Goal: Information Seeking & Learning: Learn about a topic

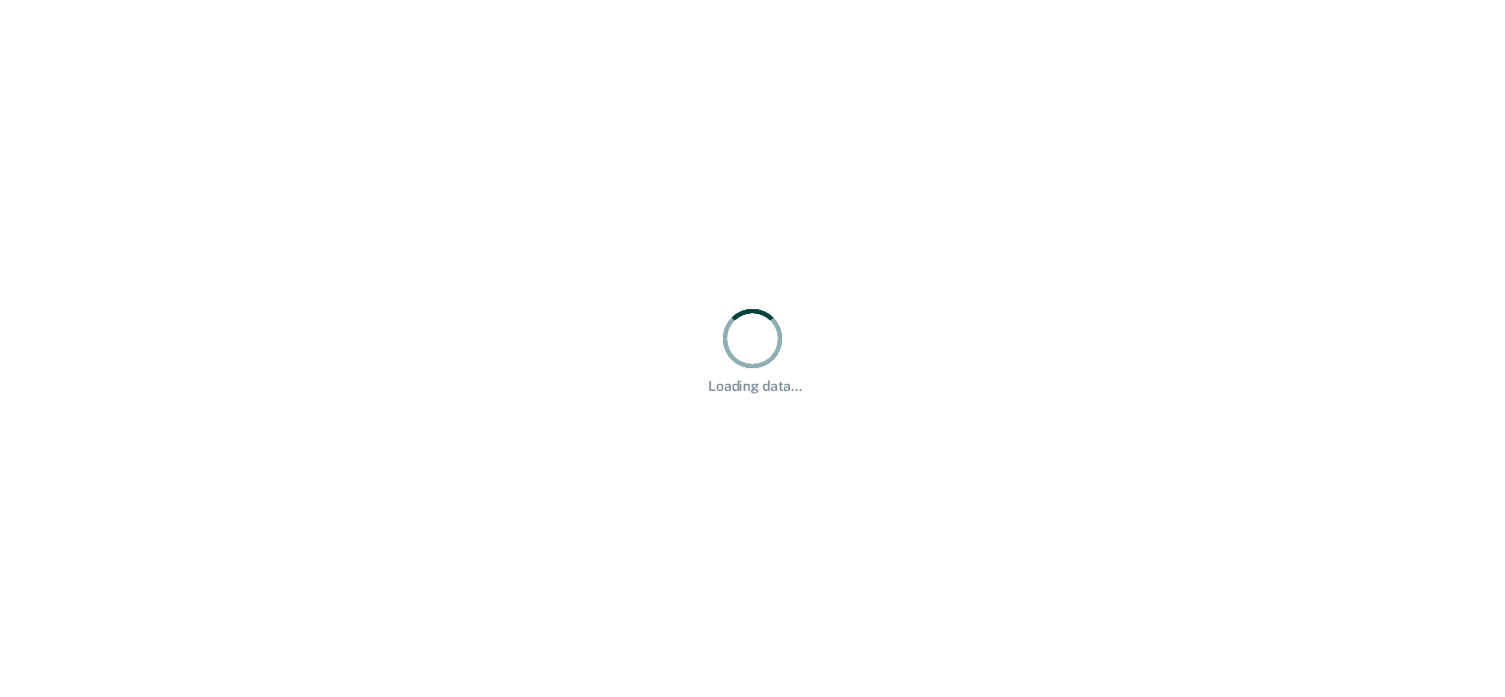
click at [424, 398] on div "Loading data..." at bounding box center [752, 348] width 1505 height 697
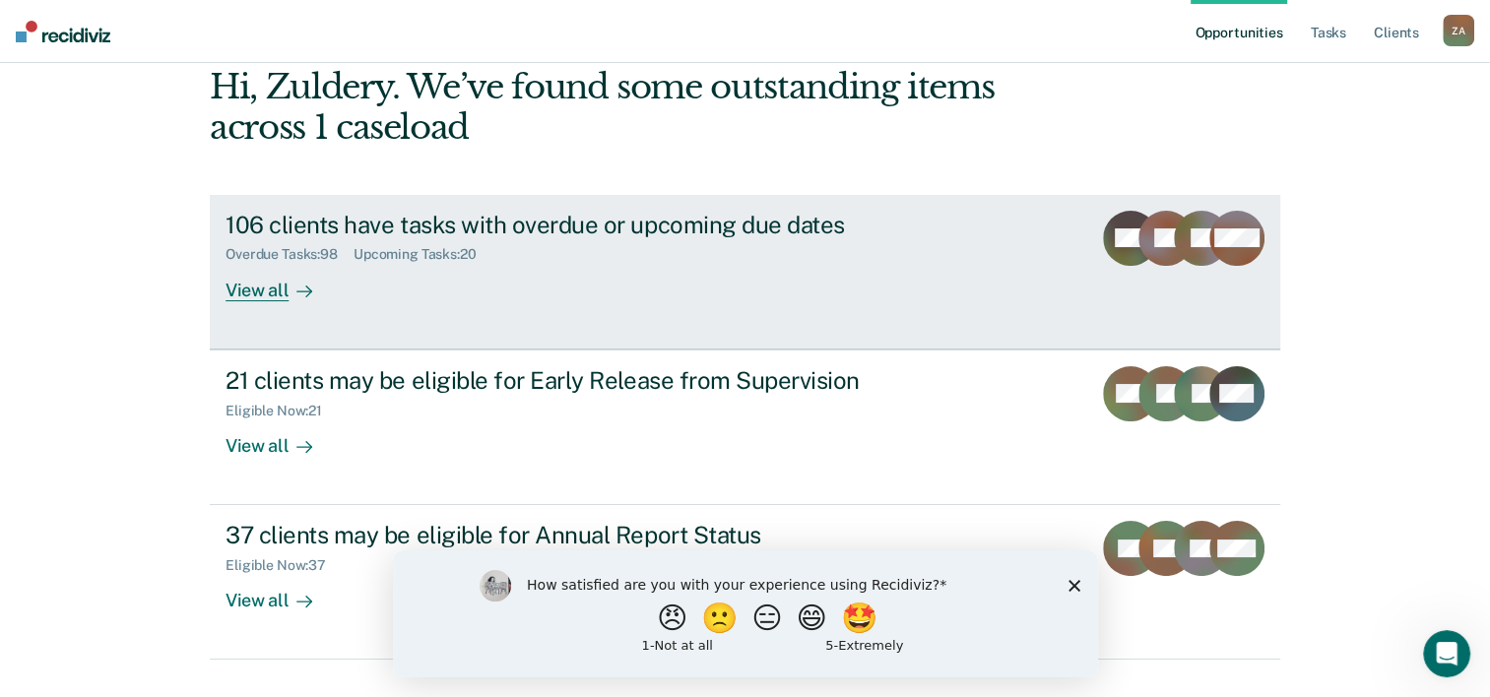
scroll to position [139, 0]
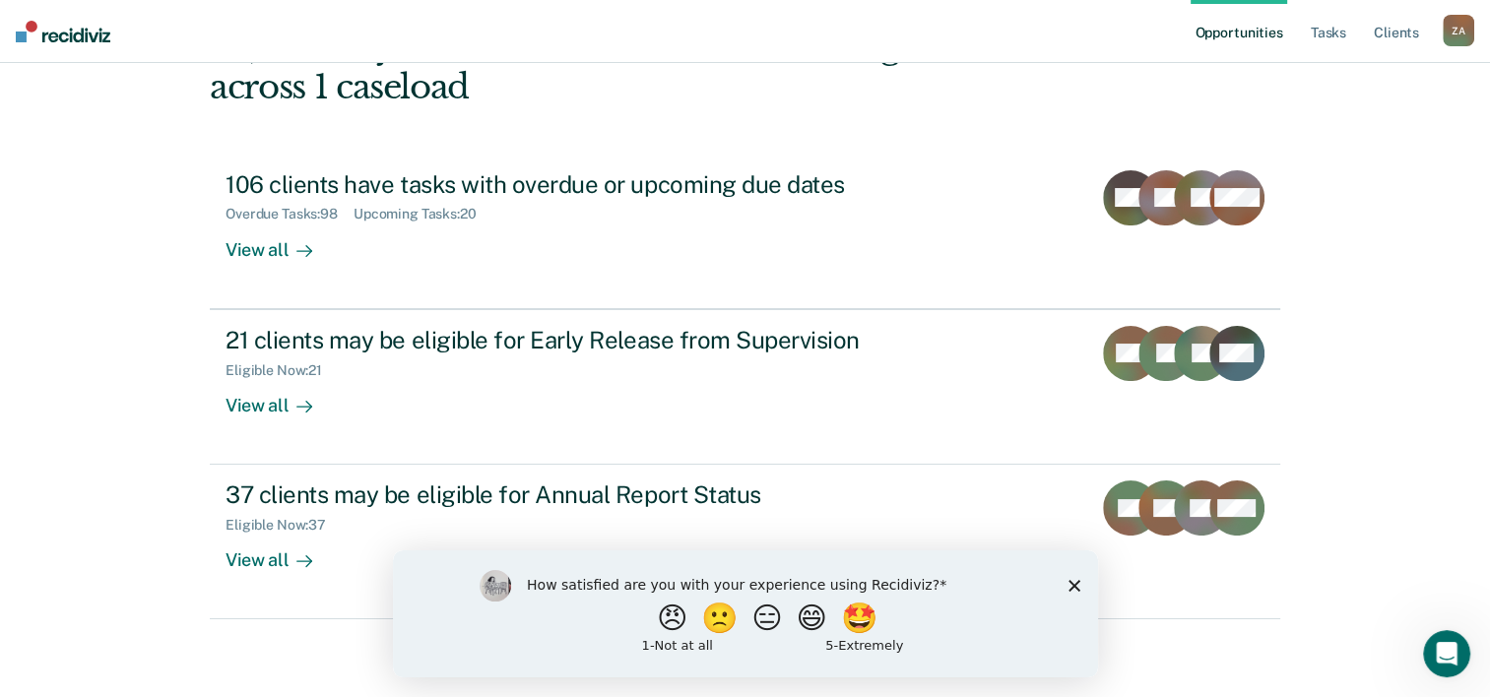
click at [1081, 592] on div "How satisfied are you with your experience using Recidiviz? 😠 🙁 😑 😄 🤩 1 - Not a…" at bounding box center [744, 612] width 705 height 127
click at [1077, 588] on icon "Close survey" at bounding box center [1073, 585] width 12 height 12
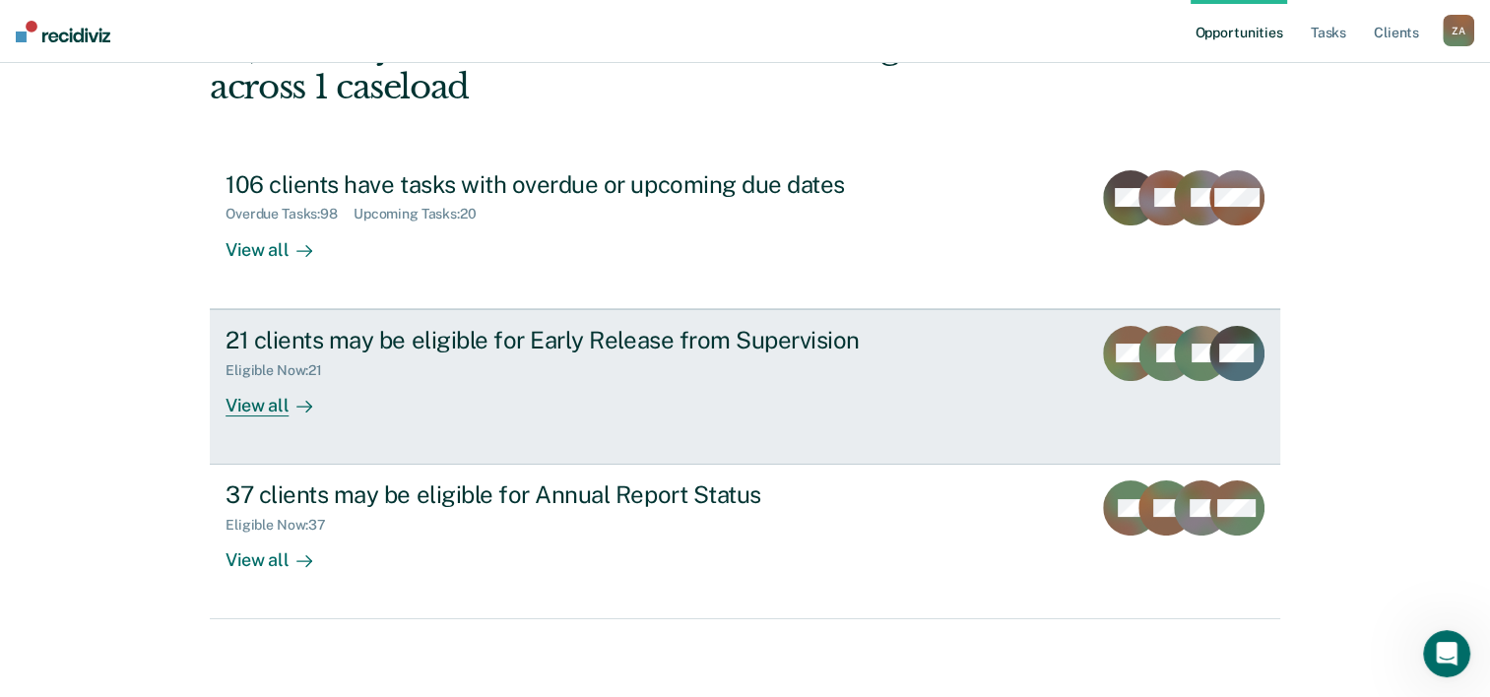
click at [231, 397] on div "View all" at bounding box center [280, 397] width 110 height 38
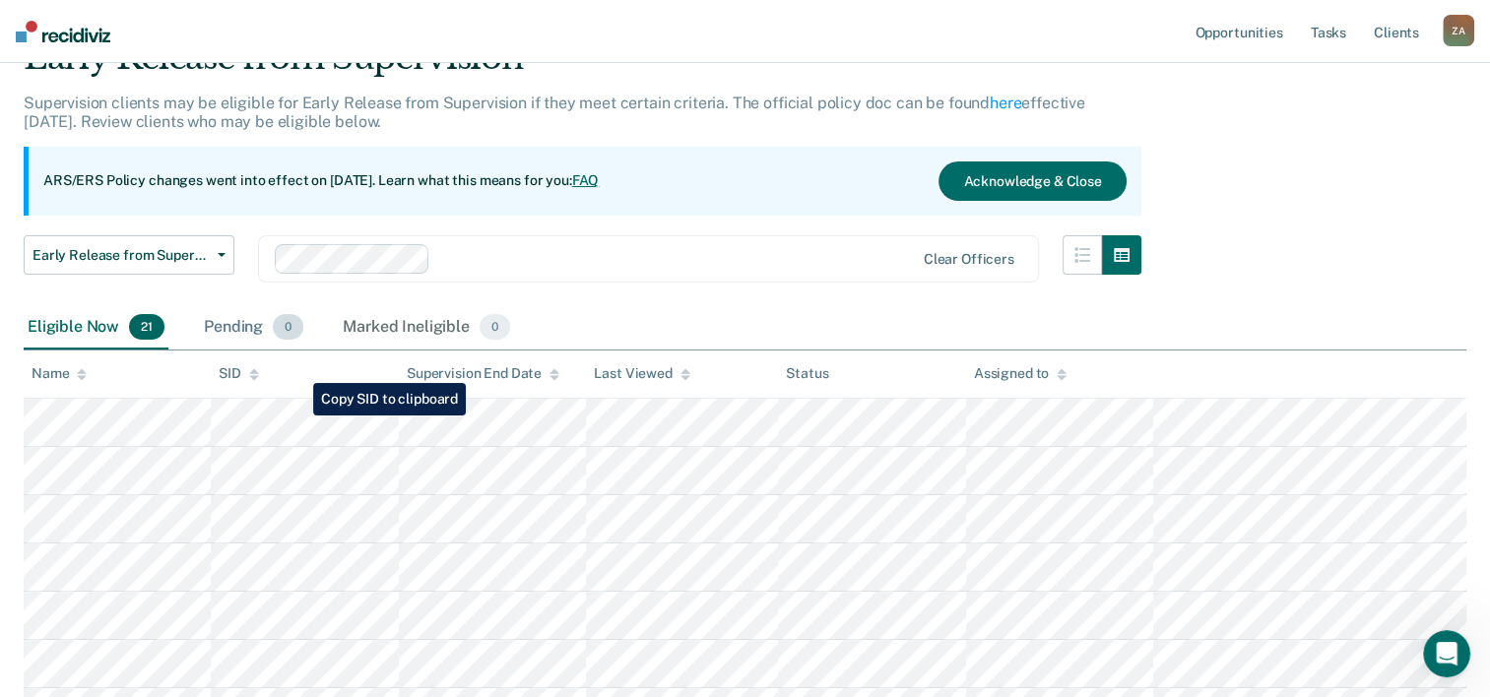
scroll to position [197, 0]
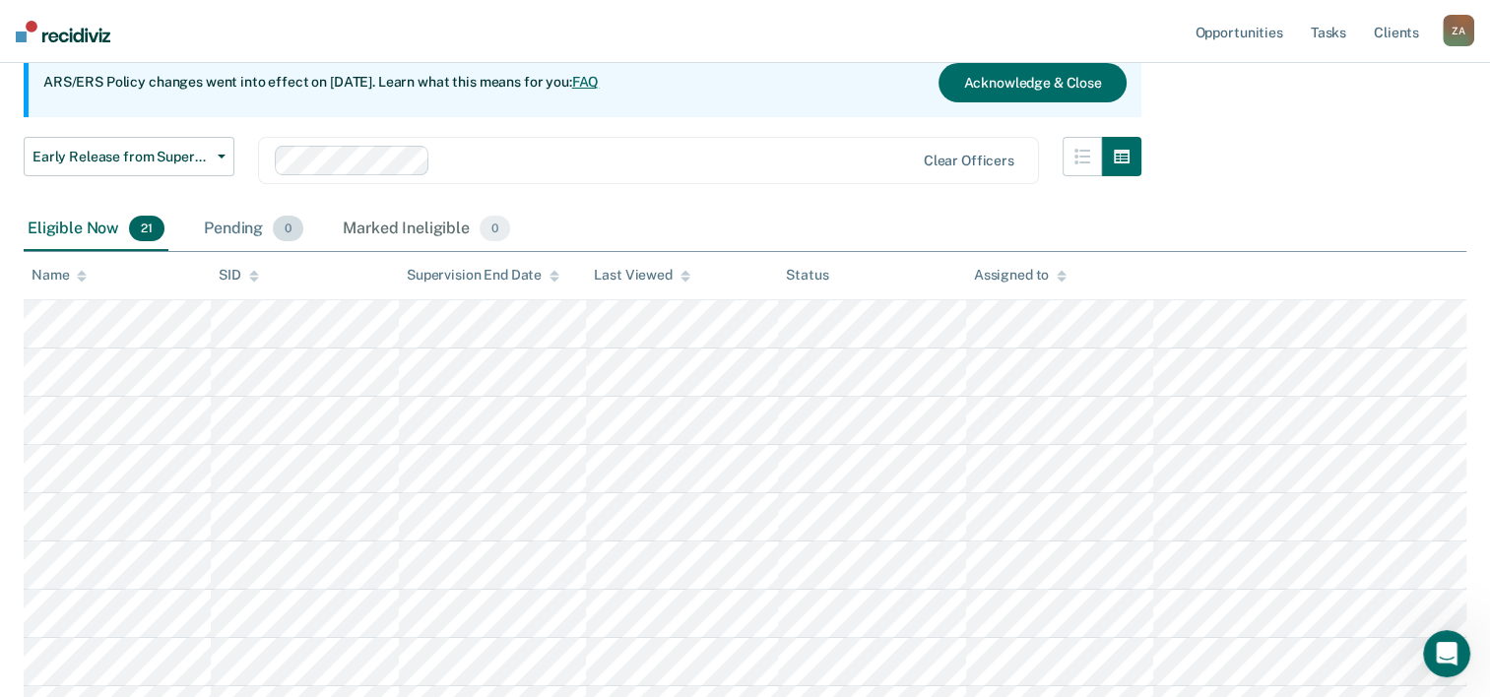
click at [208, 152] on span "Early Release from Supervision" at bounding box center [120, 157] width 177 height 17
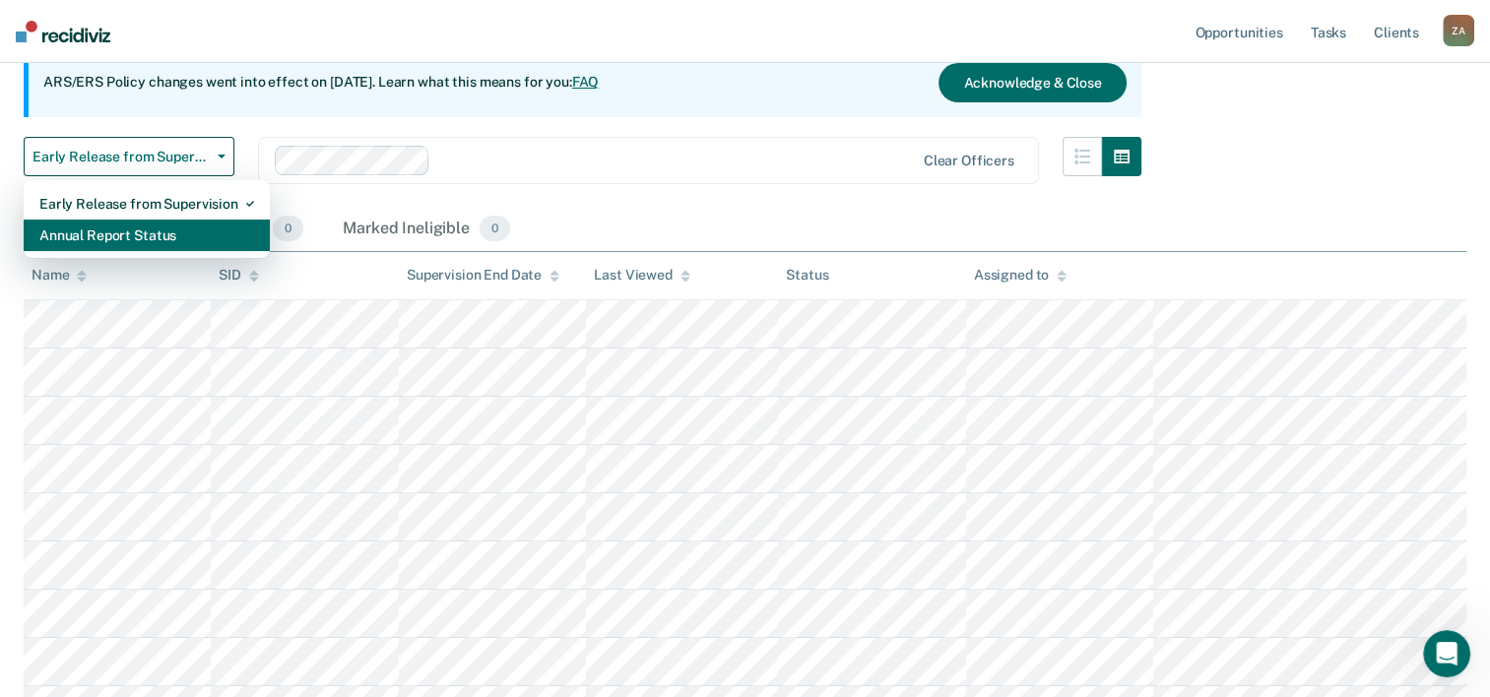
click at [204, 236] on div "Annual Report Status" at bounding box center [146, 236] width 215 height 32
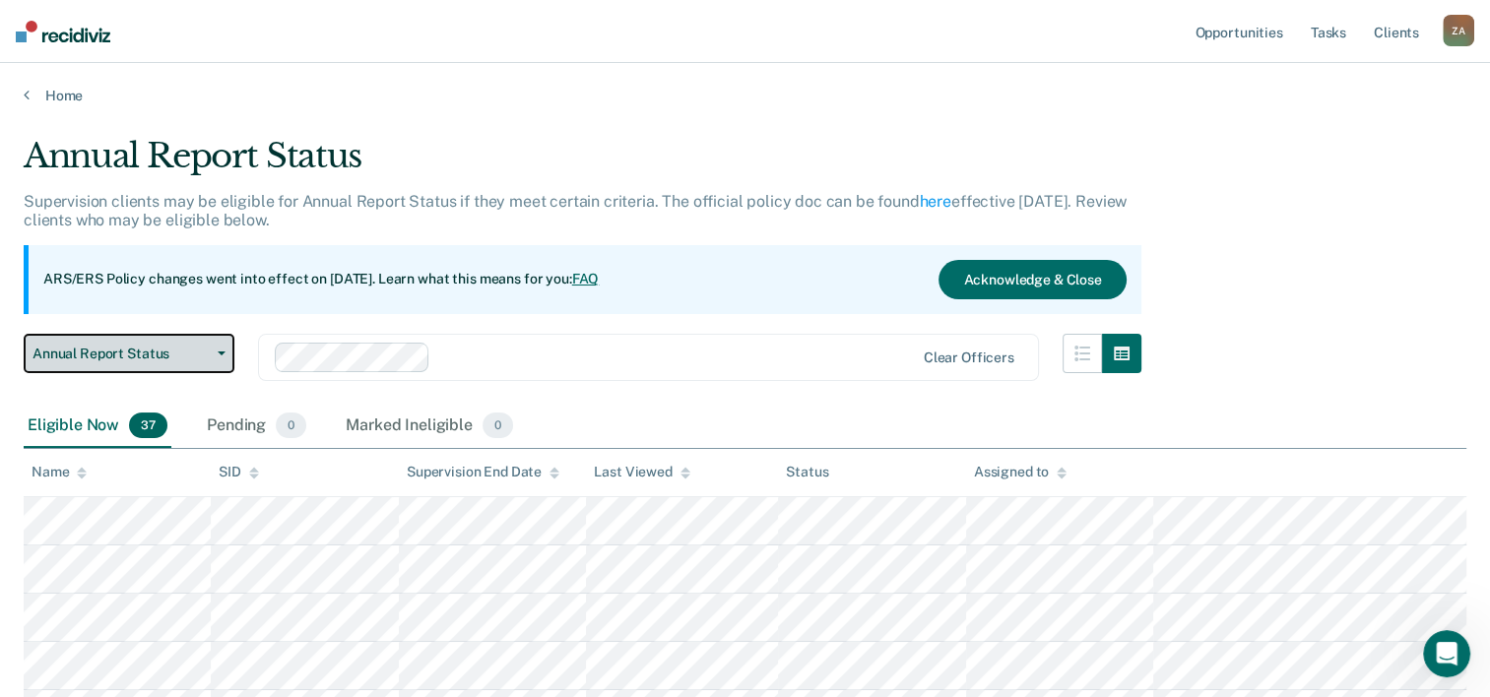
click at [221, 352] on icon "button" at bounding box center [222, 354] width 8 height 4
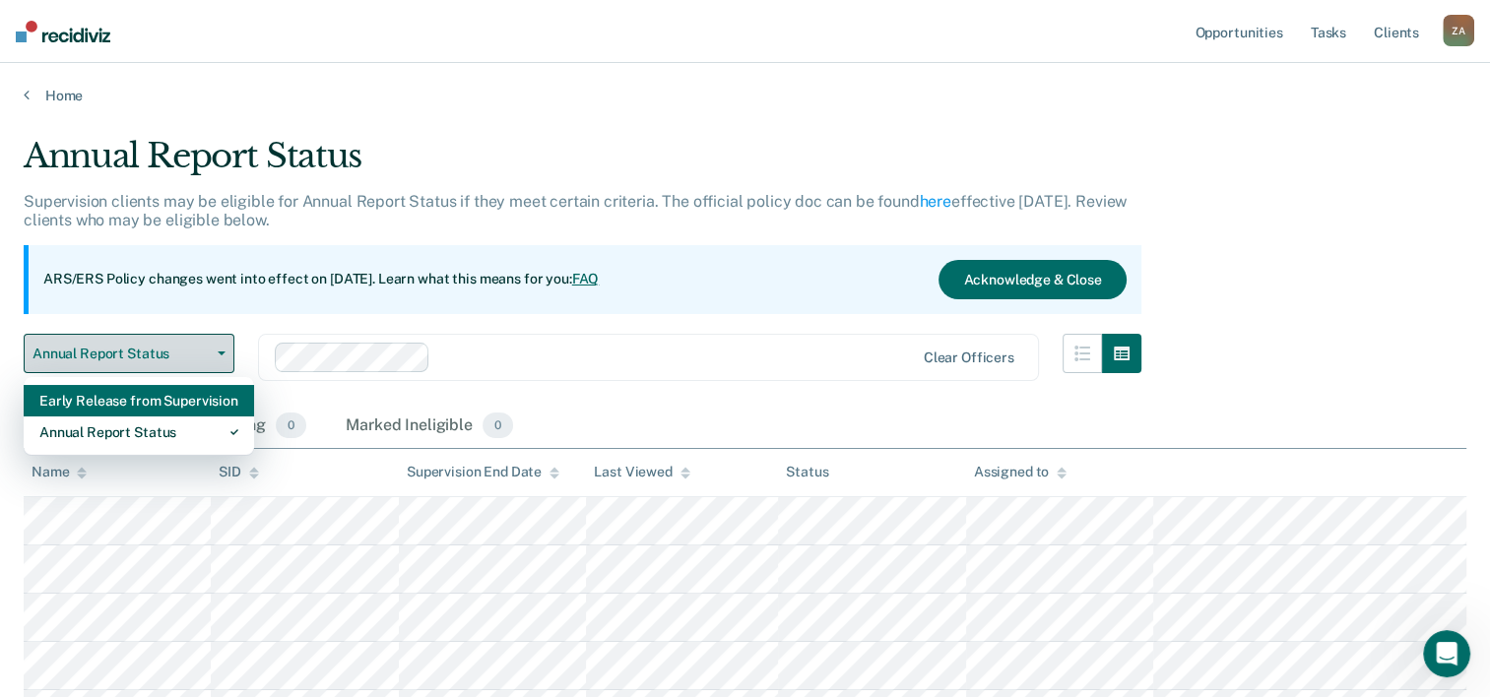
click at [232, 401] on div "Early Release from Supervision" at bounding box center [138, 401] width 199 height 32
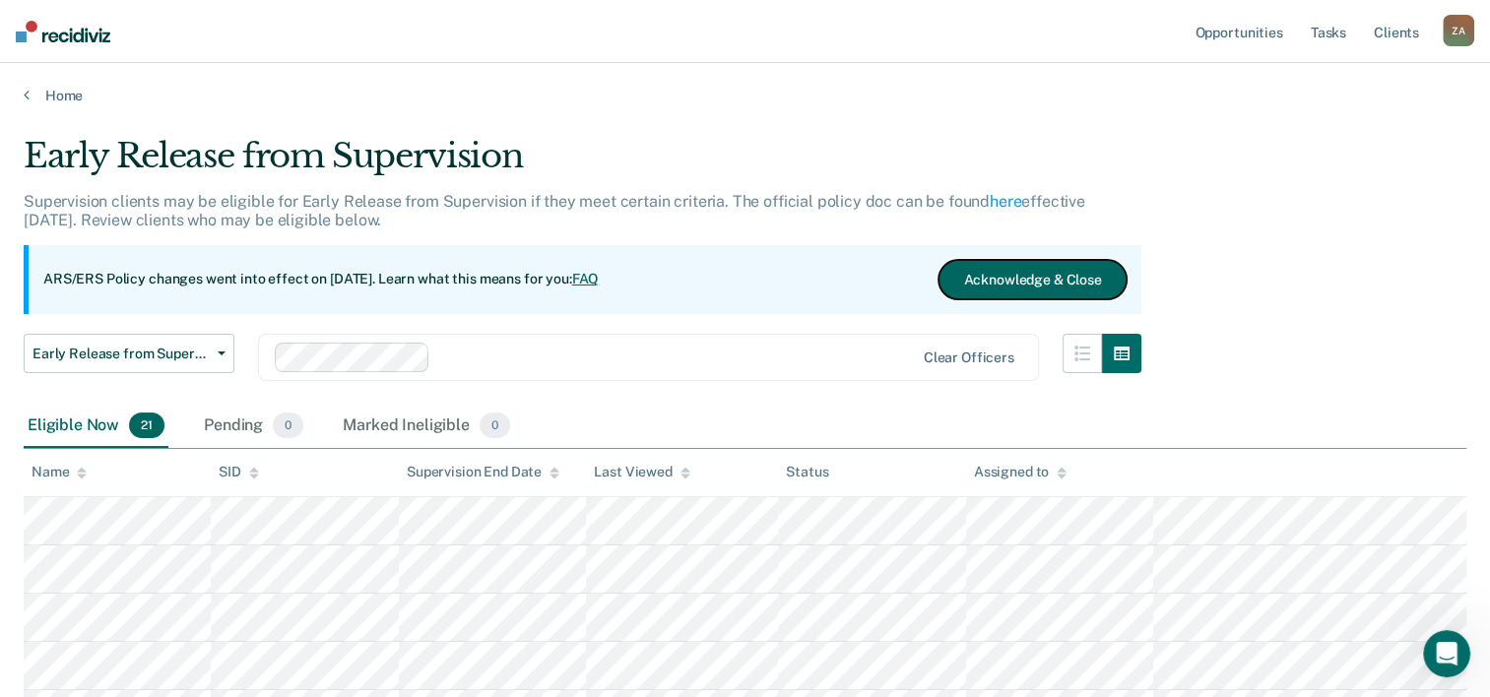
click at [1000, 269] on button "Acknowledge & Close" at bounding box center [1031, 279] width 187 height 39
